Goal: Task Accomplishment & Management: Manage account settings

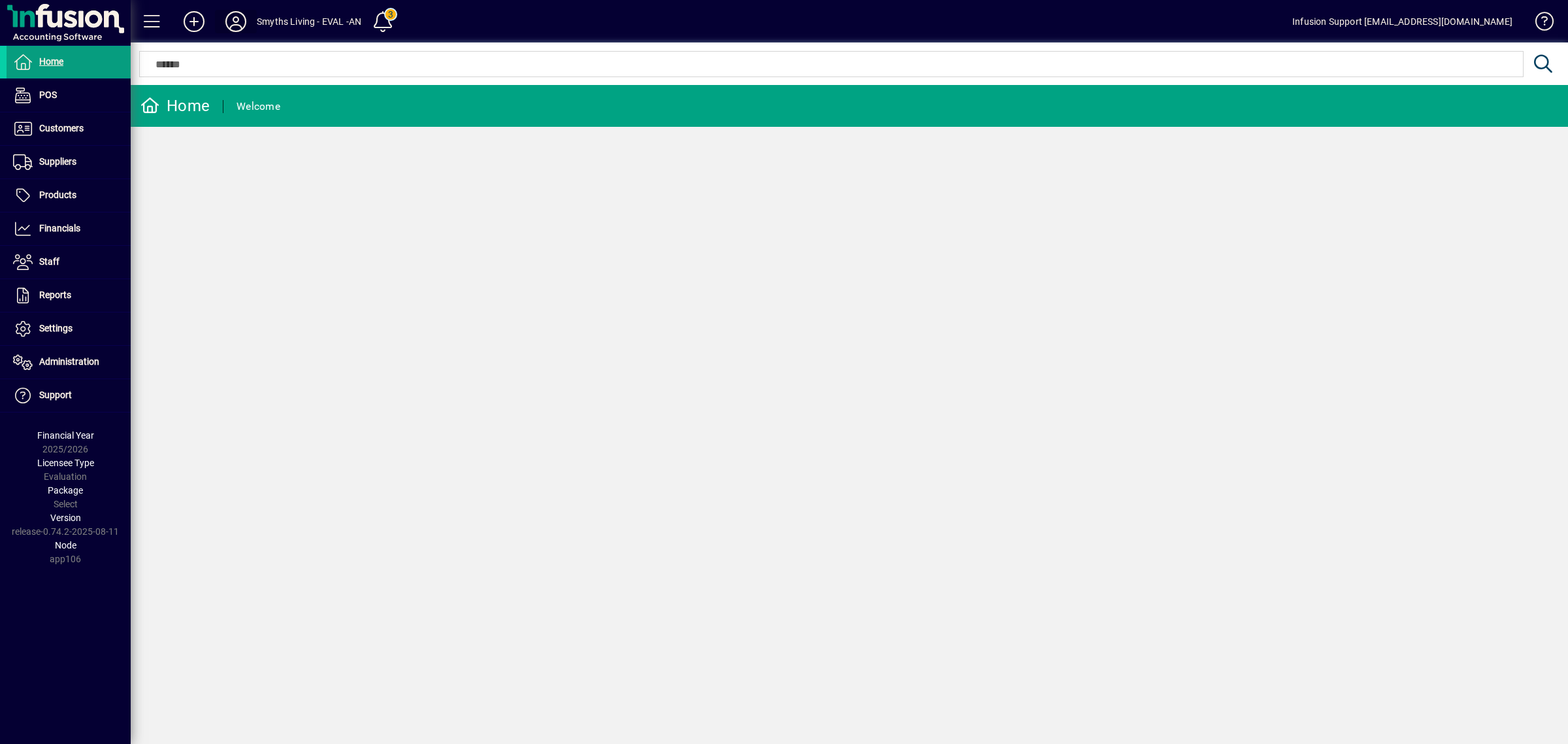
click at [232, 14] on icon at bounding box center [236, 21] width 26 height 21
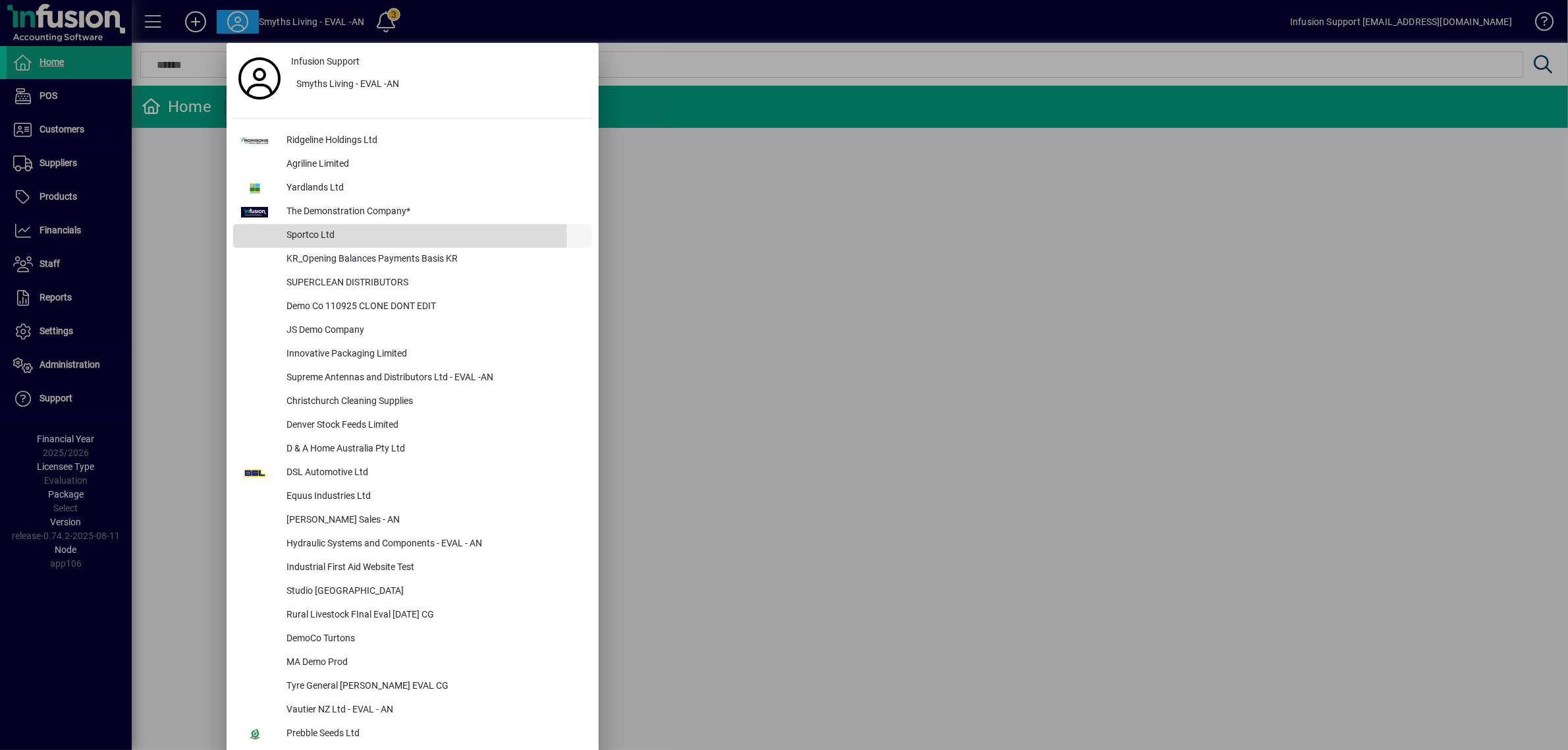
click at [331, 238] on div "Sportco Ltd" at bounding box center [434, 236] width 316 height 23
